Goal: Download file/media

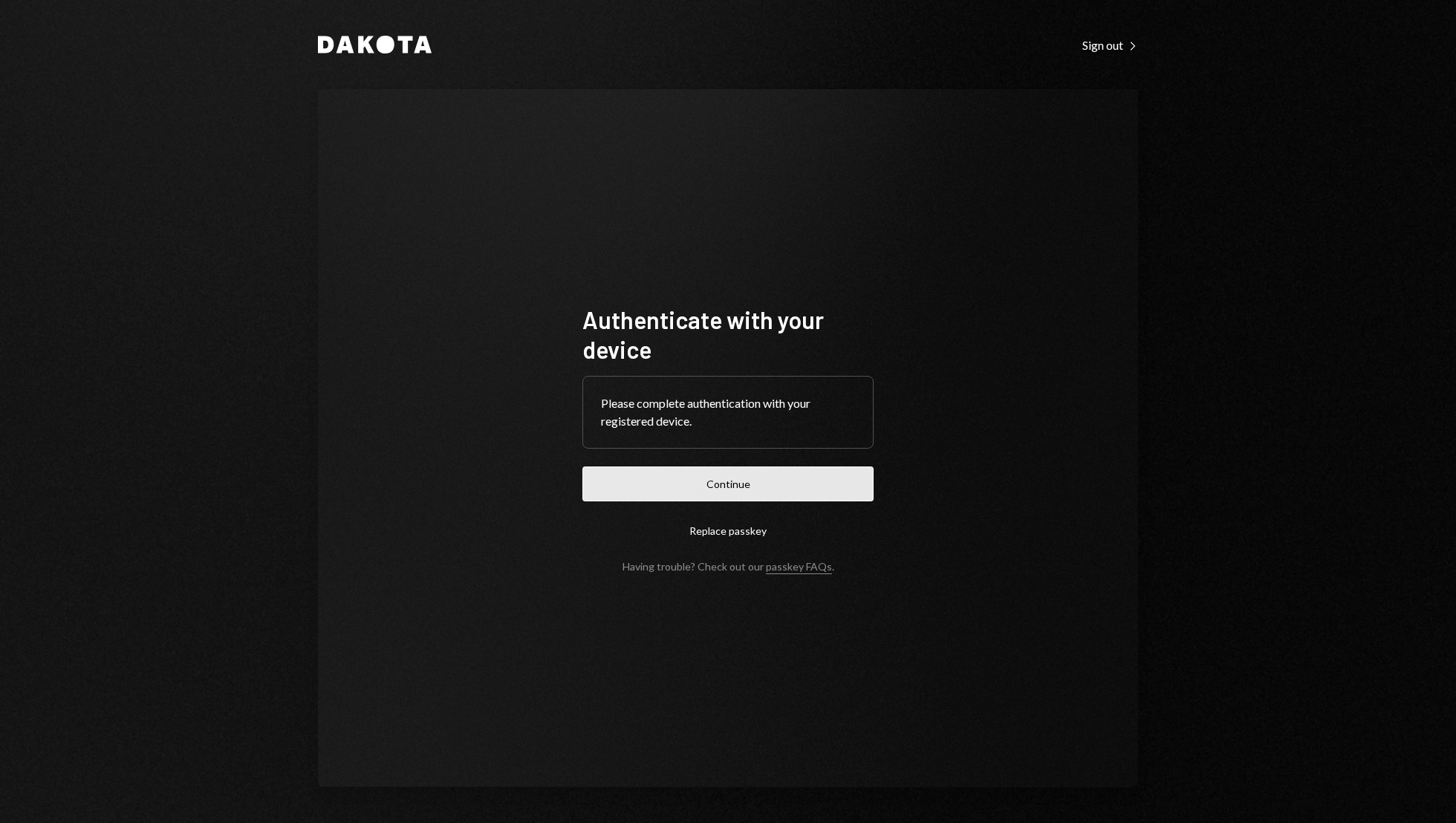
click at [713, 476] on button "Continue" at bounding box center [728, 484] width 291 height 35
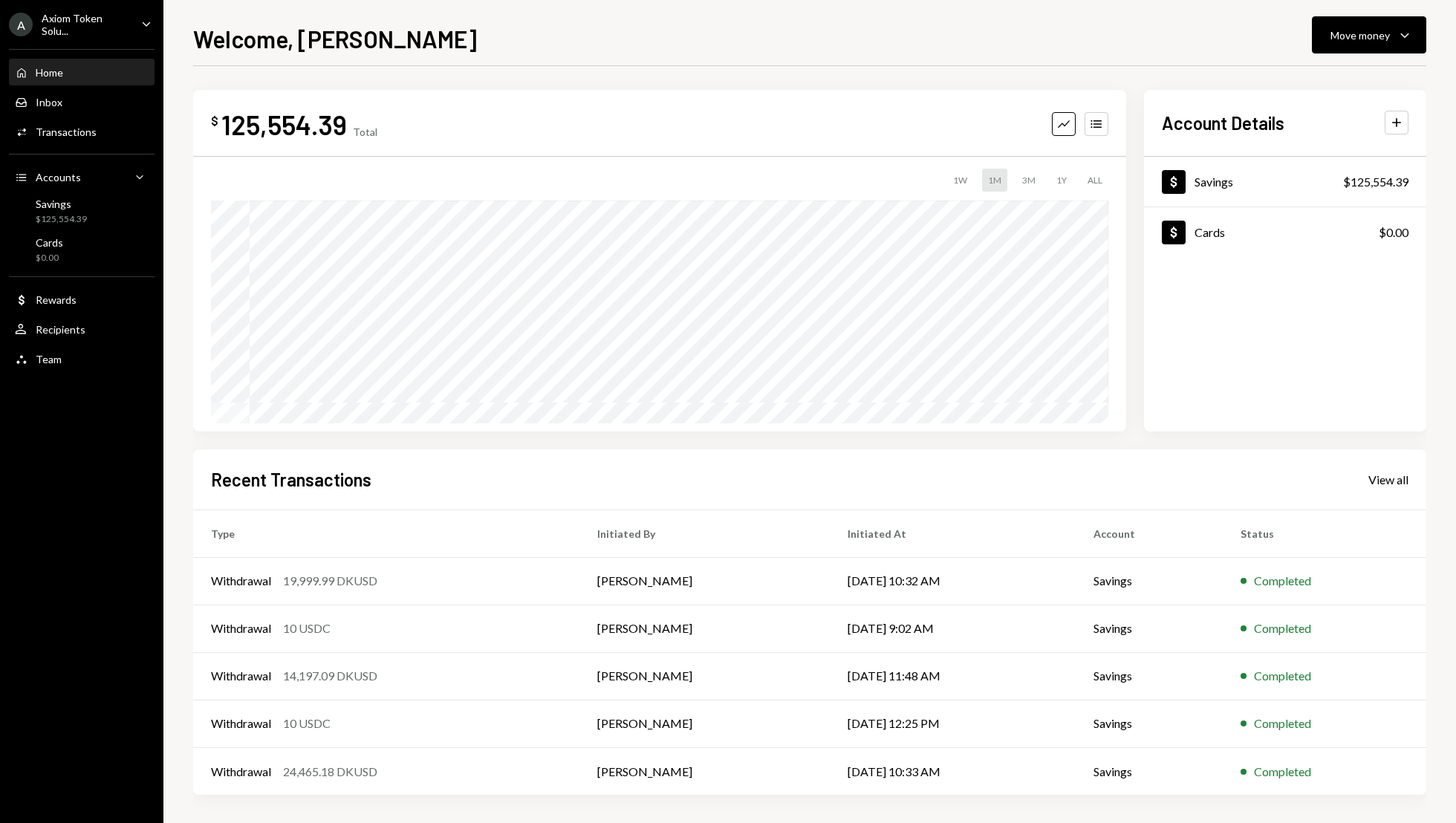
click at [143, 24] on icon "Caret Down" at bounding box center [146, 23] width 16 height 16
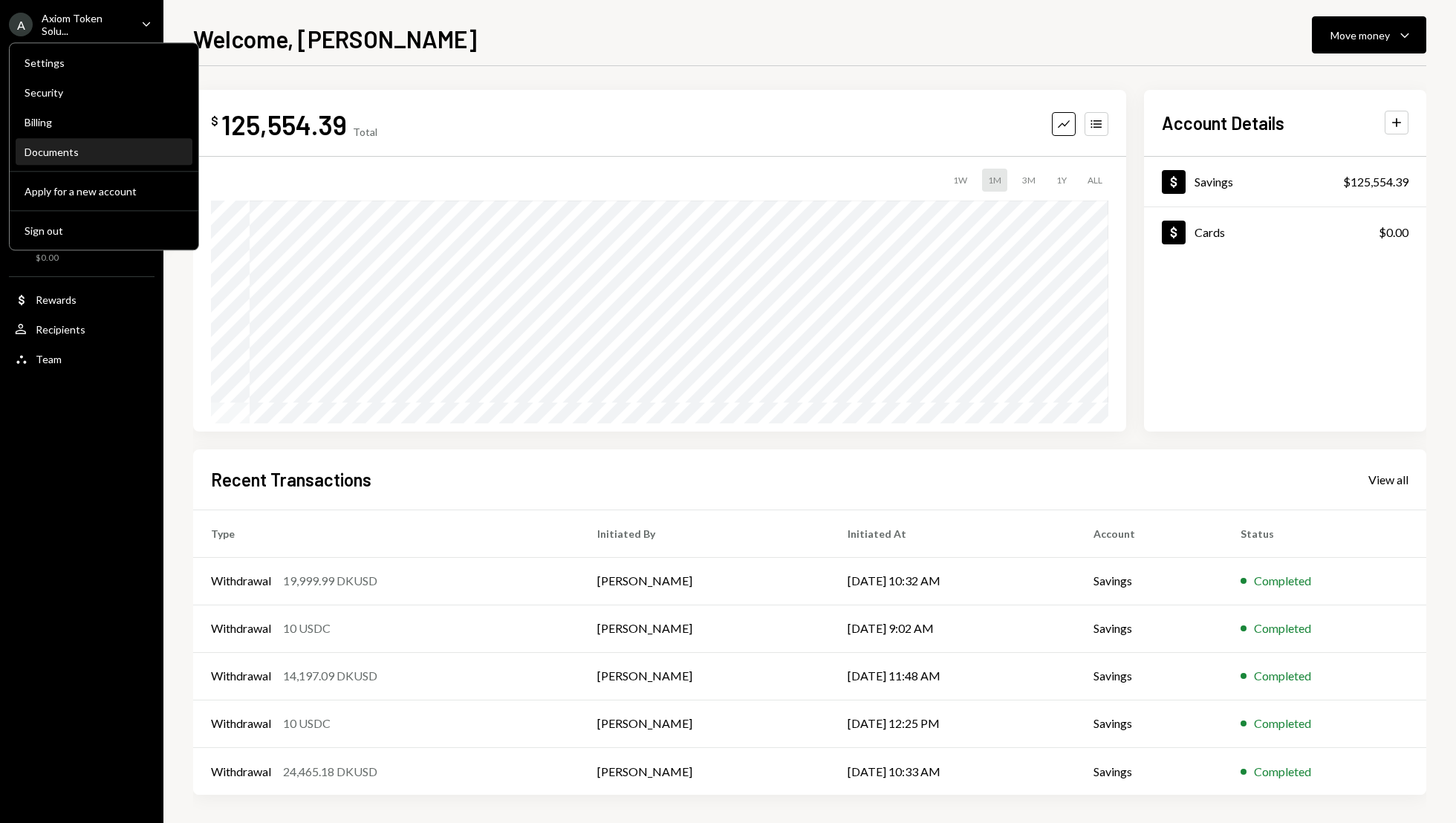
click at [104, 159] on div "Documents" at bounding box center [103, 152] width 159 height 25
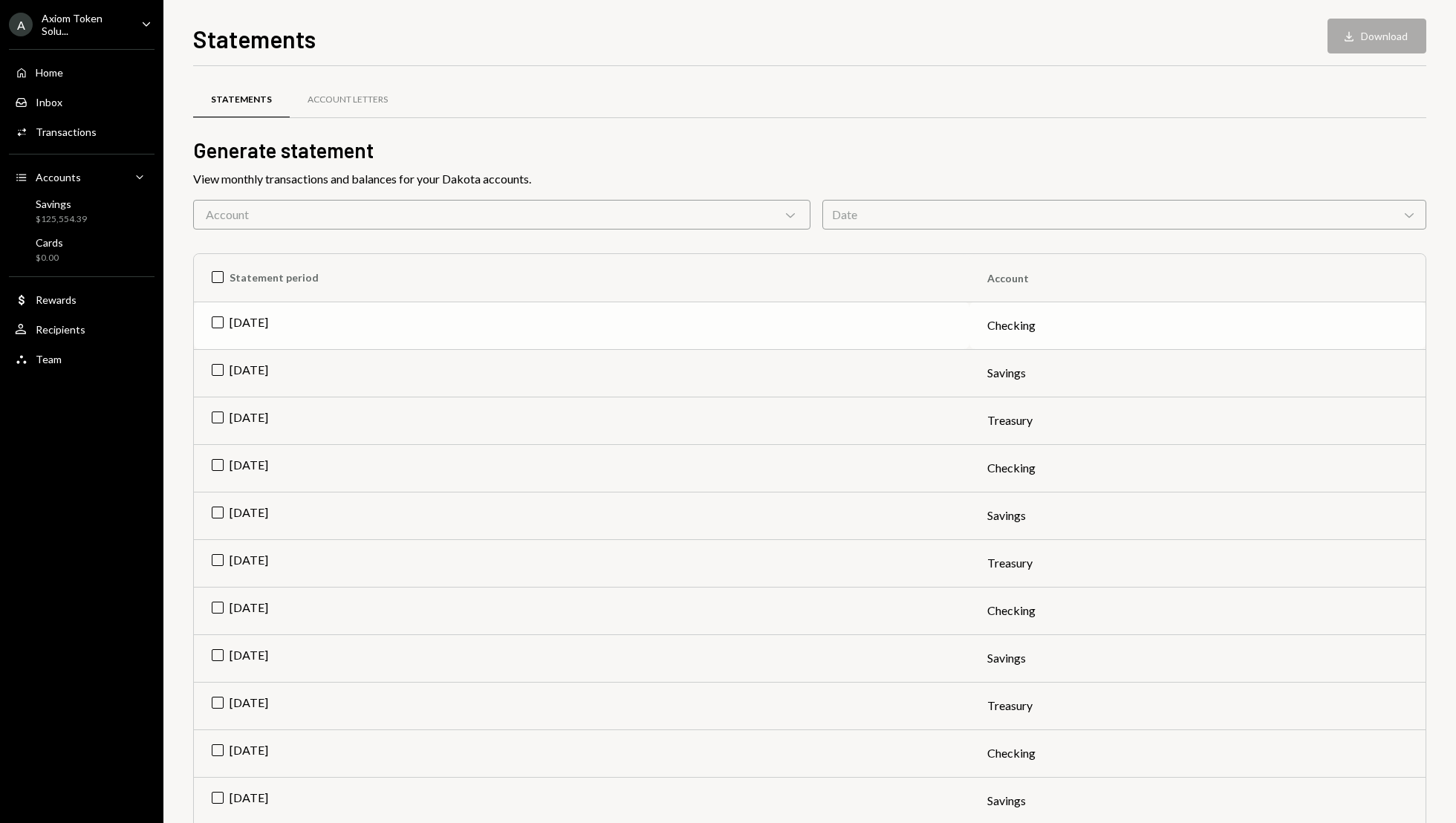
click at [214, 319] on td "[DATE]" at bounding box center [581, 325] width 775 height 48
click at [1379, 29] on button "Download Download" at bounding box center [1377, 36] width 99 height 35
